Goal: Information Seeking & Learning: Learn about a topic

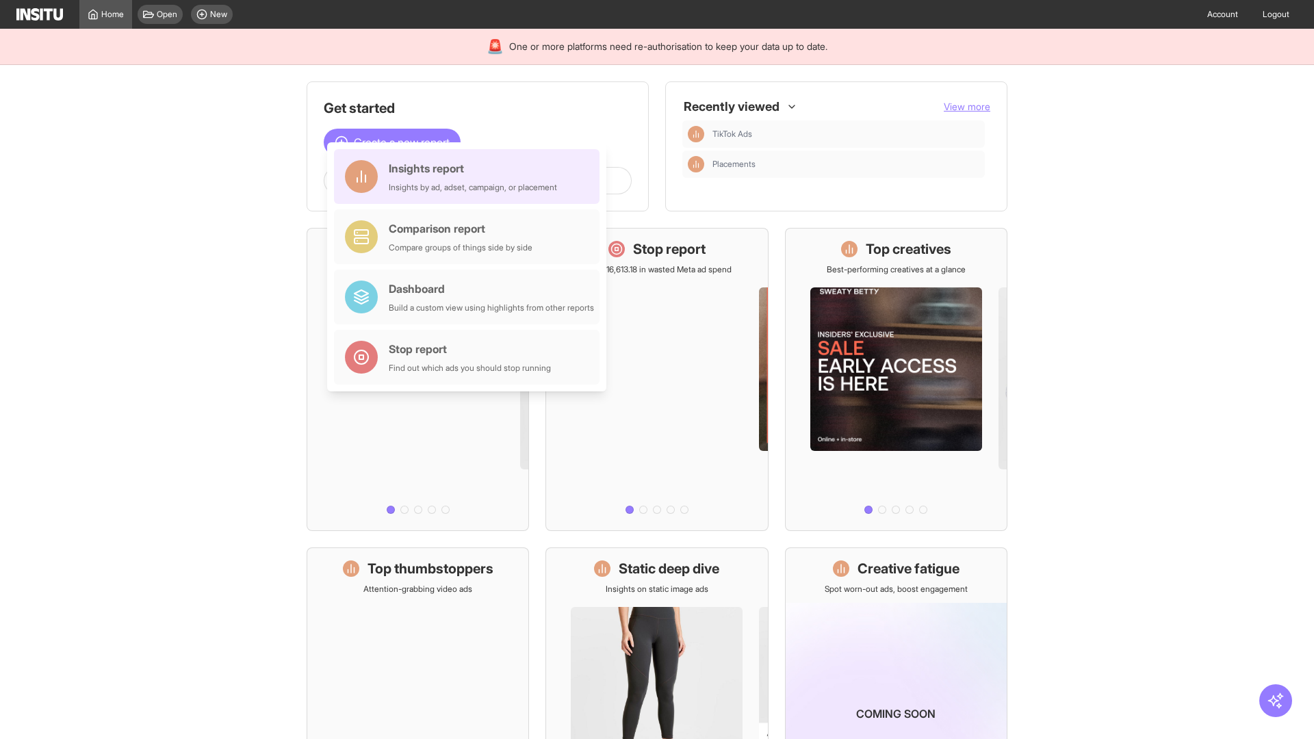
click at [470, 177] on div "Insights report Insights by ad, adset, campaign, or placement" at bounding box center [473, 176] width 168 height 33
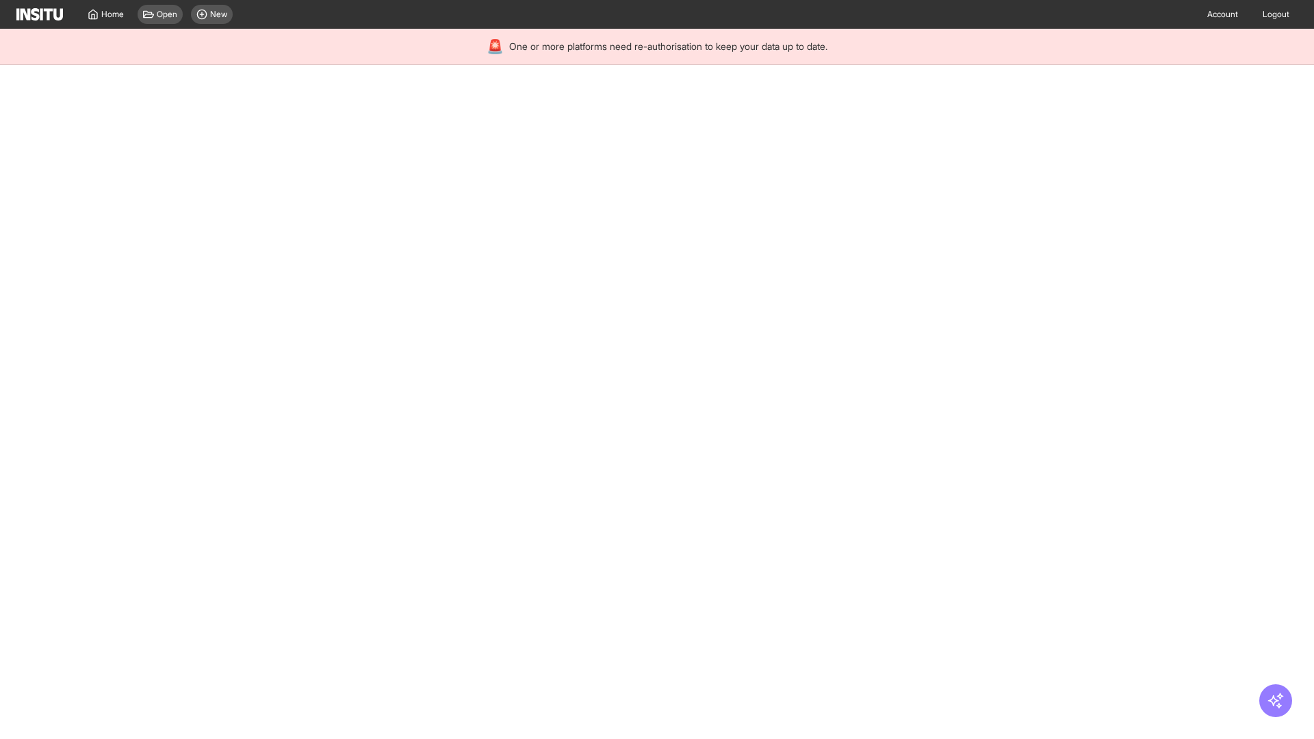
select select "**"
